Goal: Information Seeking & Learning: Understand process/instructions

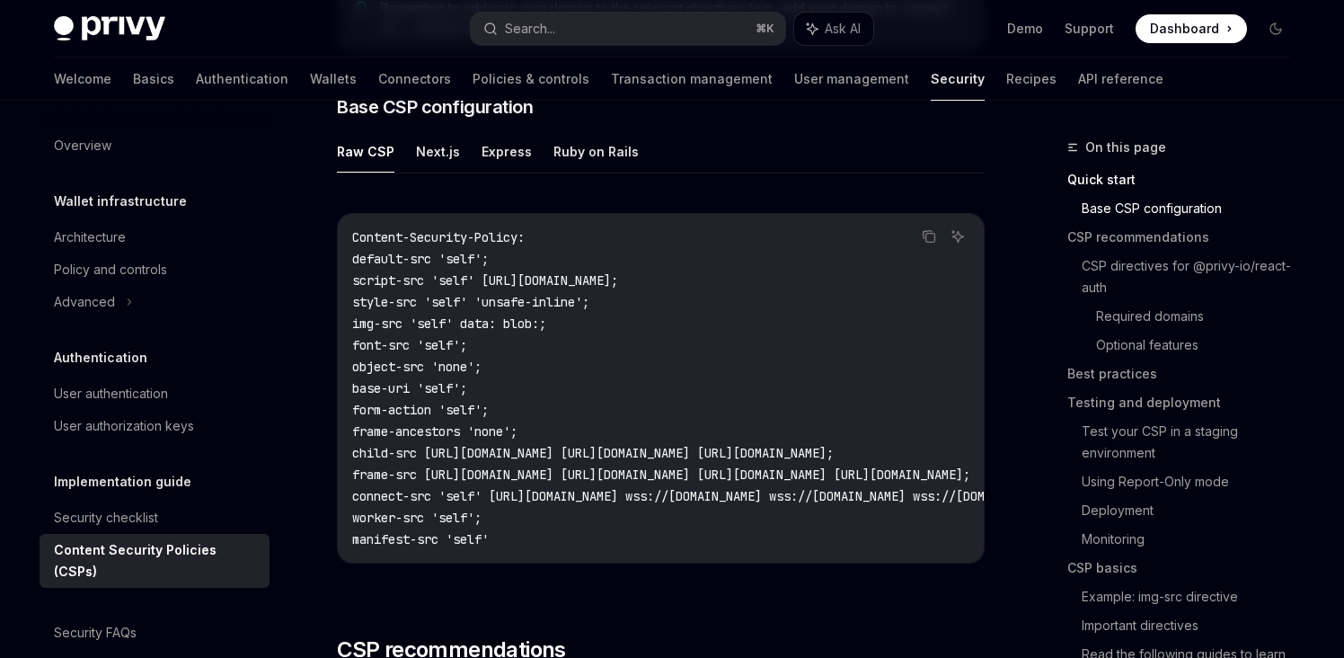
scroll to position [501, 0]
click at [428, 146] on button "Next.js" at bounding box center [438, 152] width 44 height 42
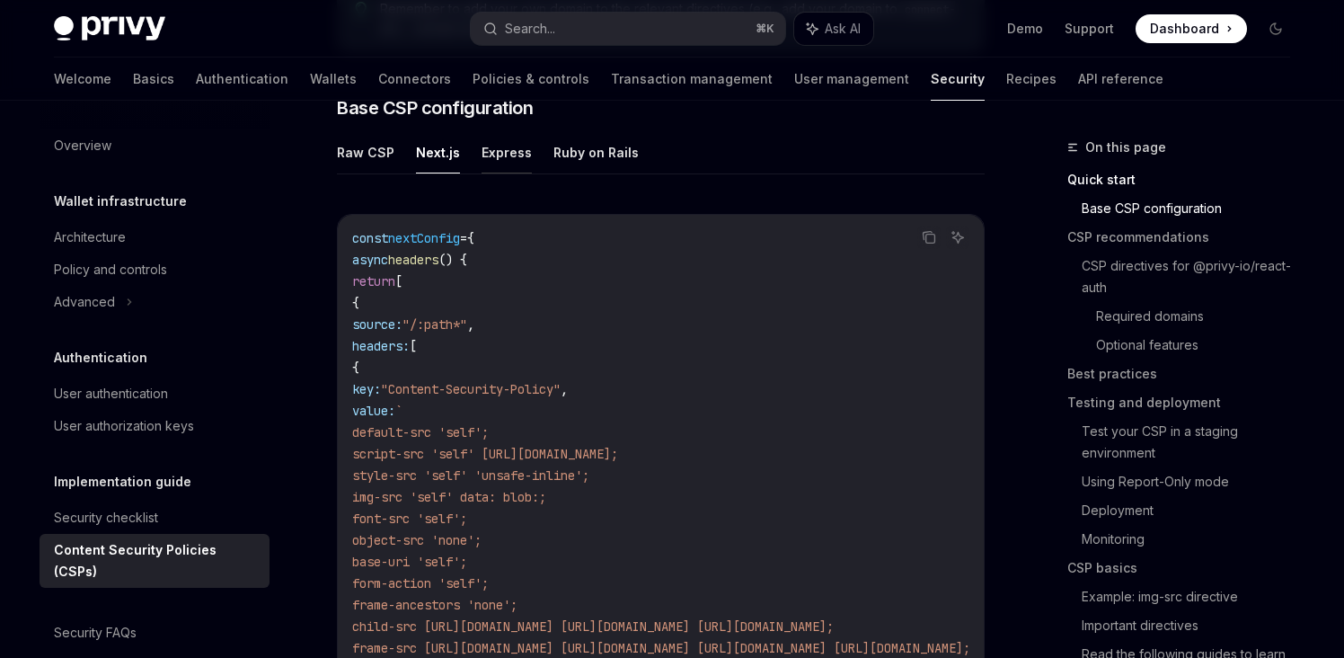
click at [506, 149] on button "Express" at bounding box center [507, 152] width 50 height 42
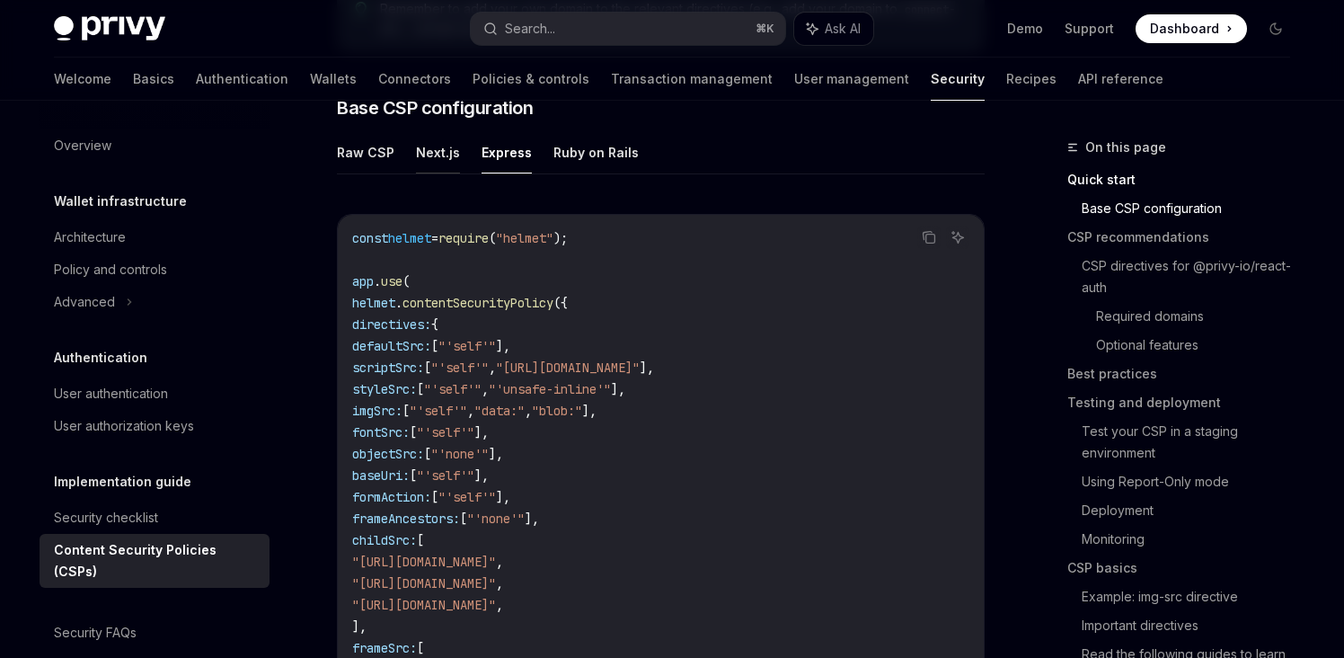
click at [431, 148] on button "Next.js" at bounding box center [438, 152] width 44 height 42
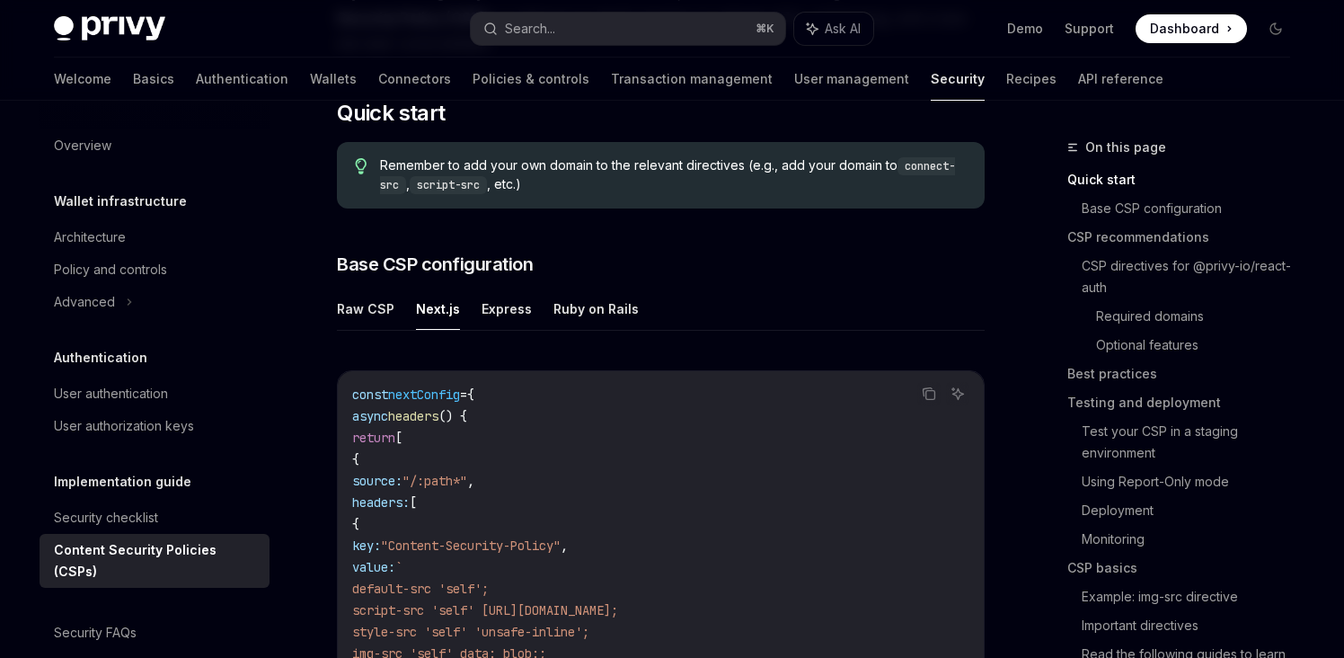
scroll to position [343, 0]
click at [482, 315] on button "Express" at bounding box center [507, 310] width 50 height 42
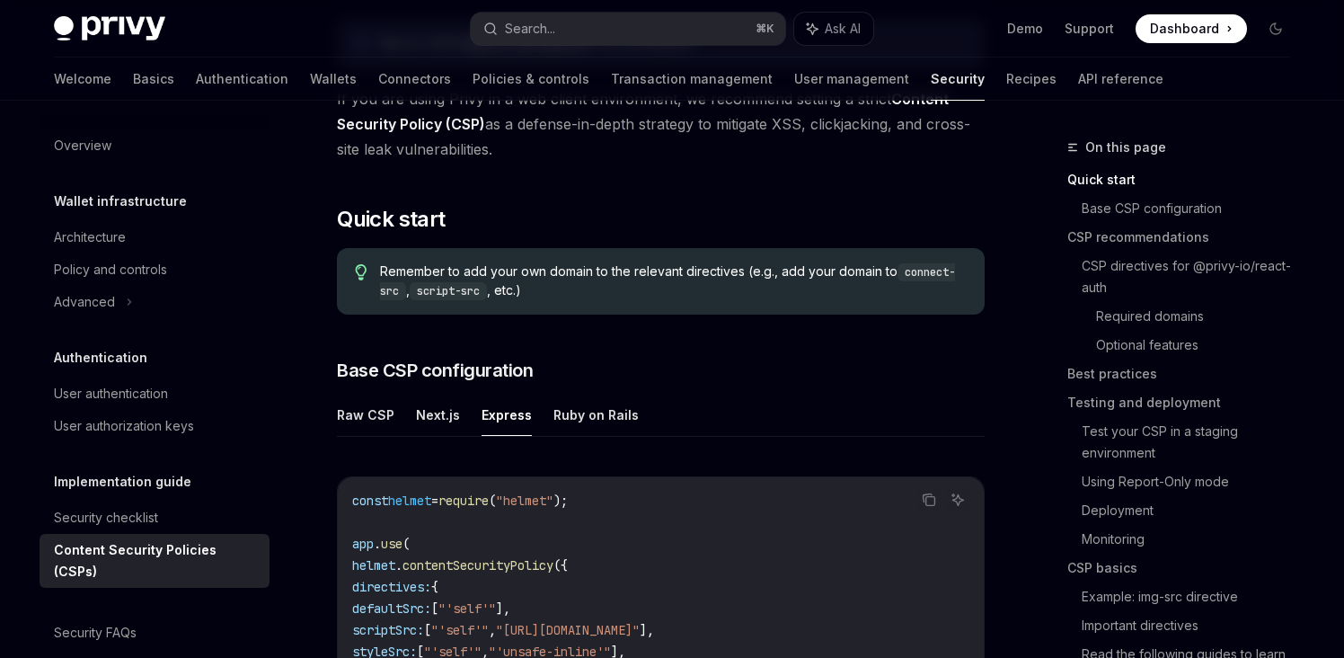
scroll to position [250, 0]
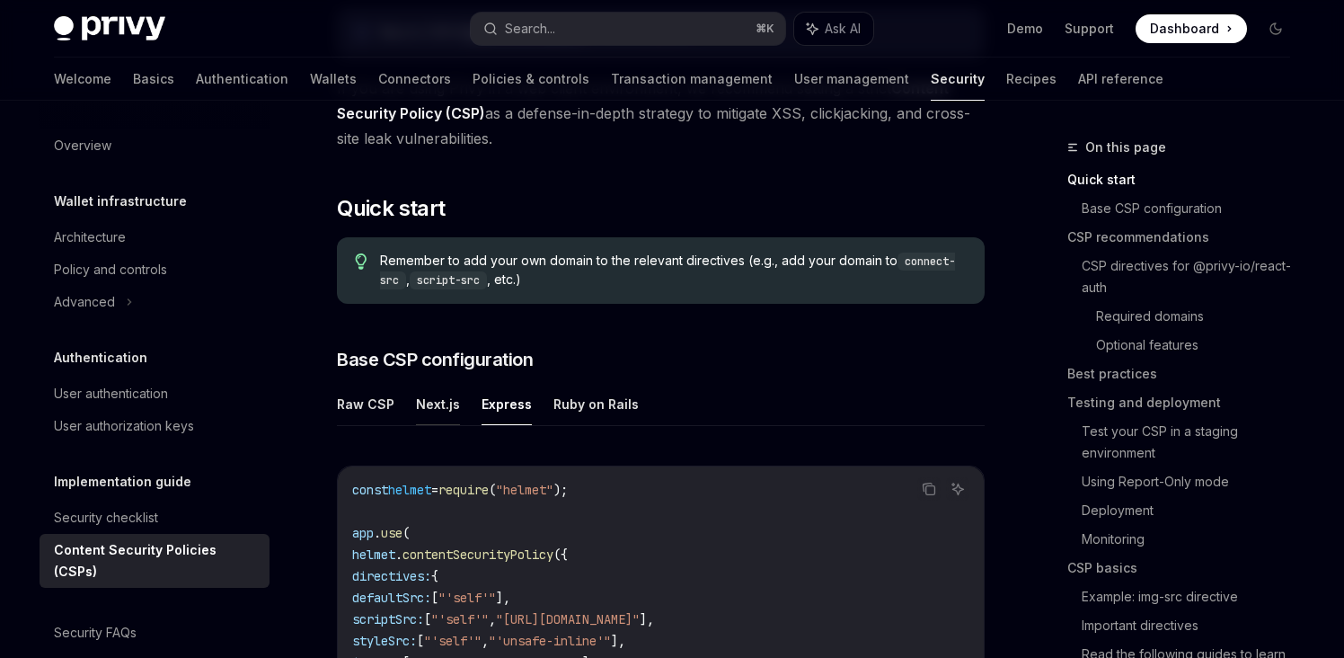
click at [426, 395] on button "Next.js" at bounding box center [438, 404] width 44 height 42
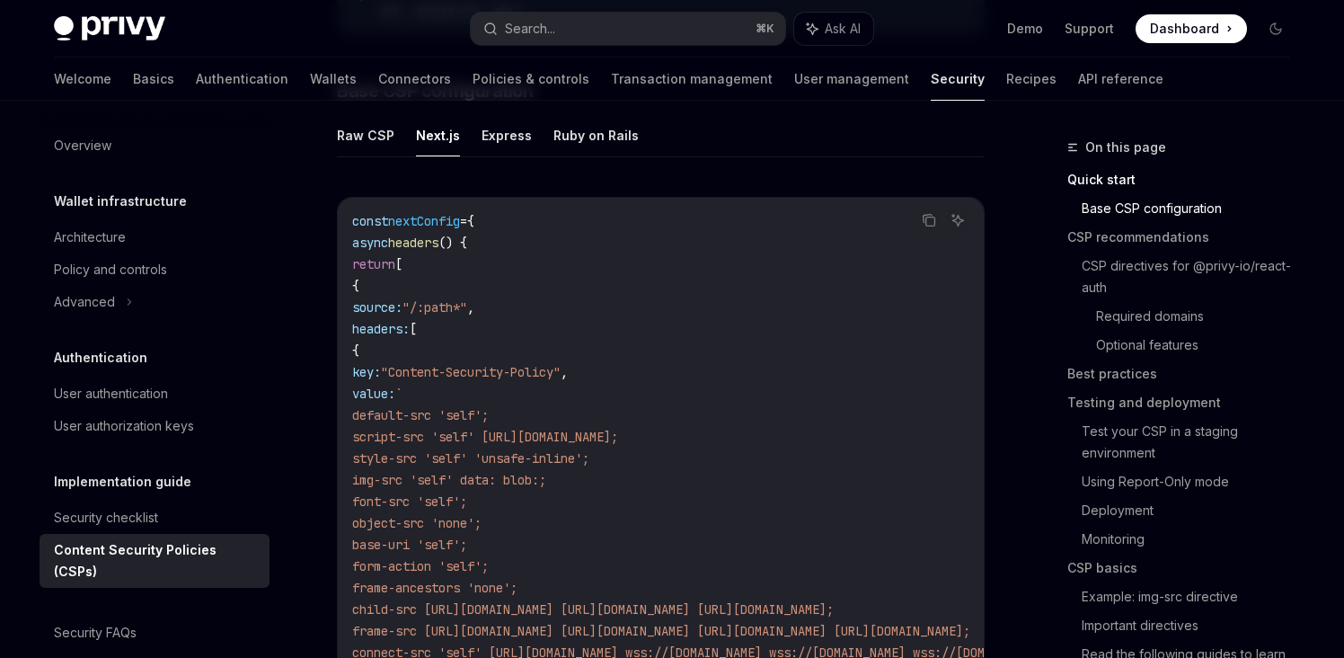
scroll to position [490, 0]
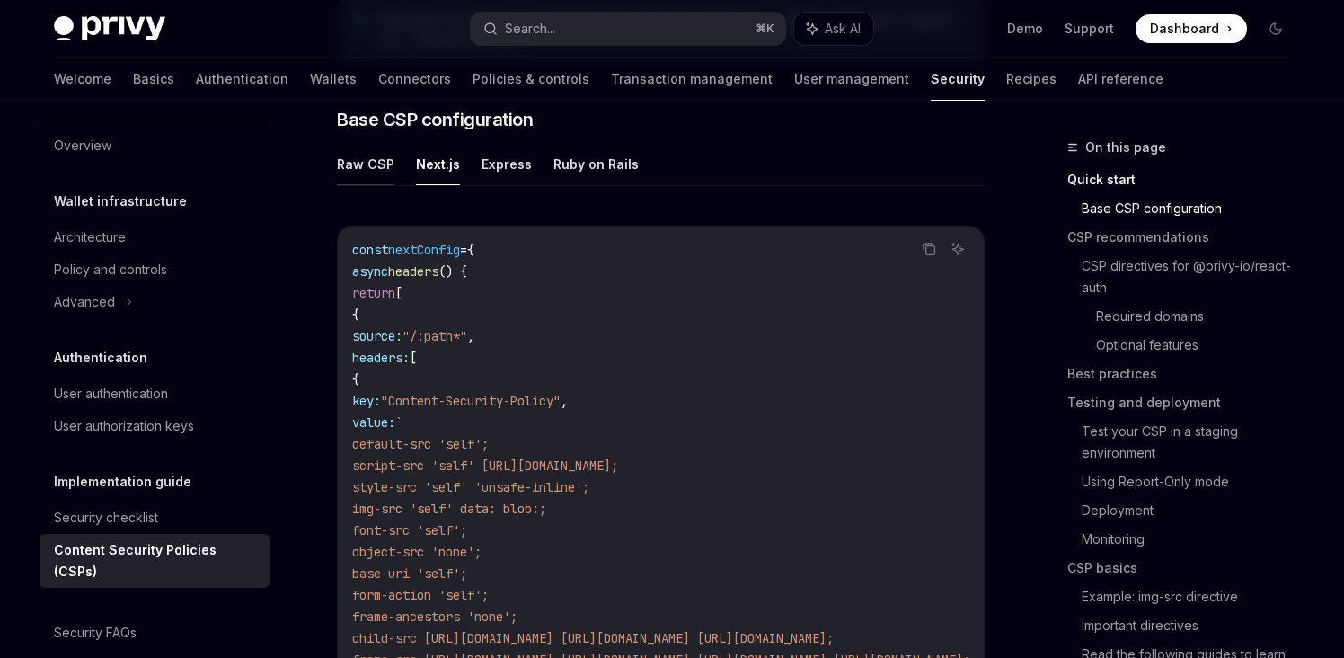
click at [366, 155] on button "Raw CSP" at bounding box center [366, 164] width 58 height 42
type textarea "*"
